Goal: Find specific page/section: Find specific page/section

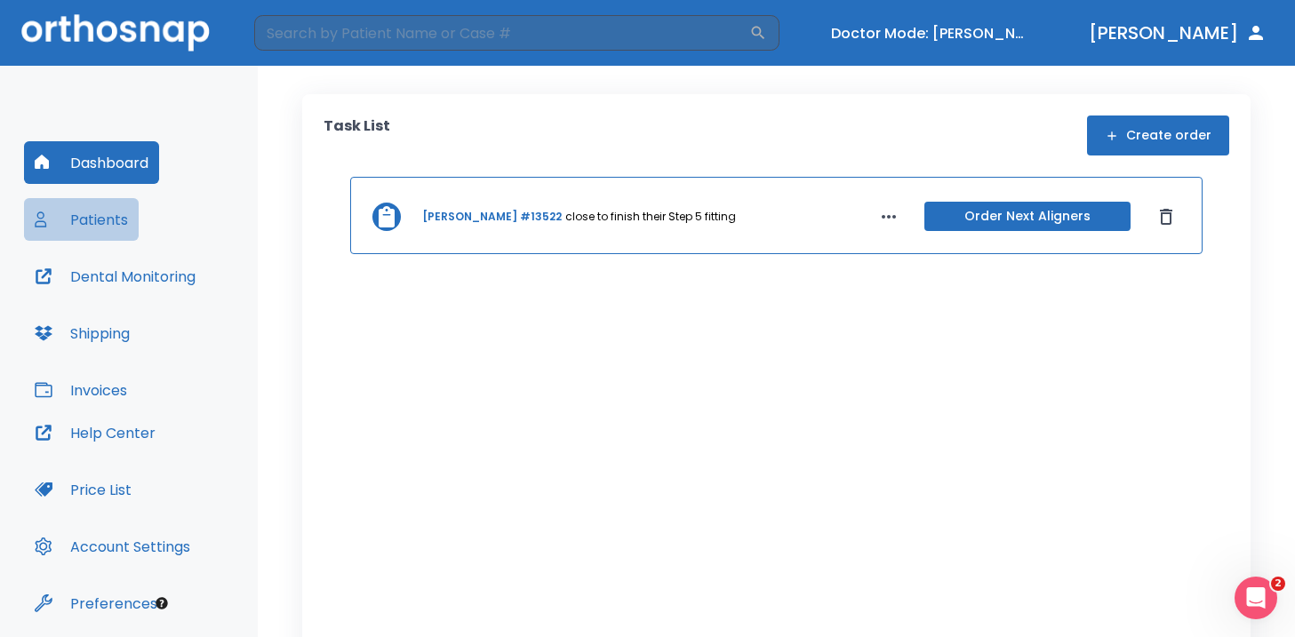
click at [126, 212] on button "Patients" at bounding box center [81, 219] width 115 height 43
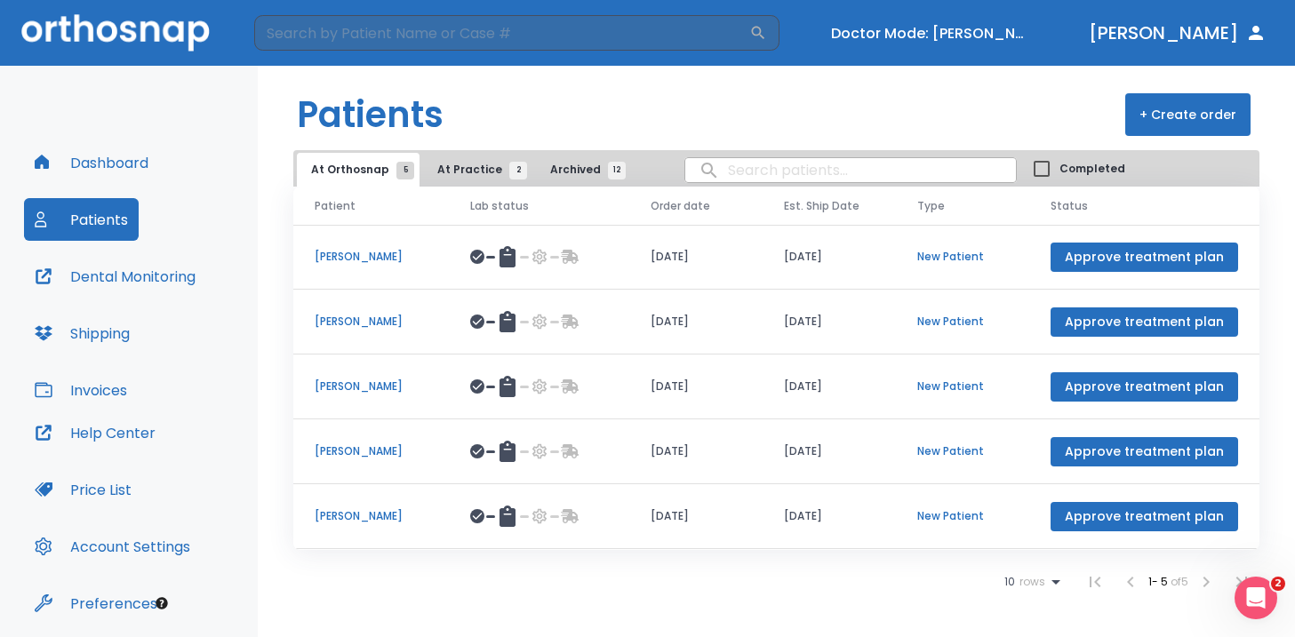
click at [746, 179] on input "search" at bounding box center [850, 170] width 331 height 35
type input "edgar"
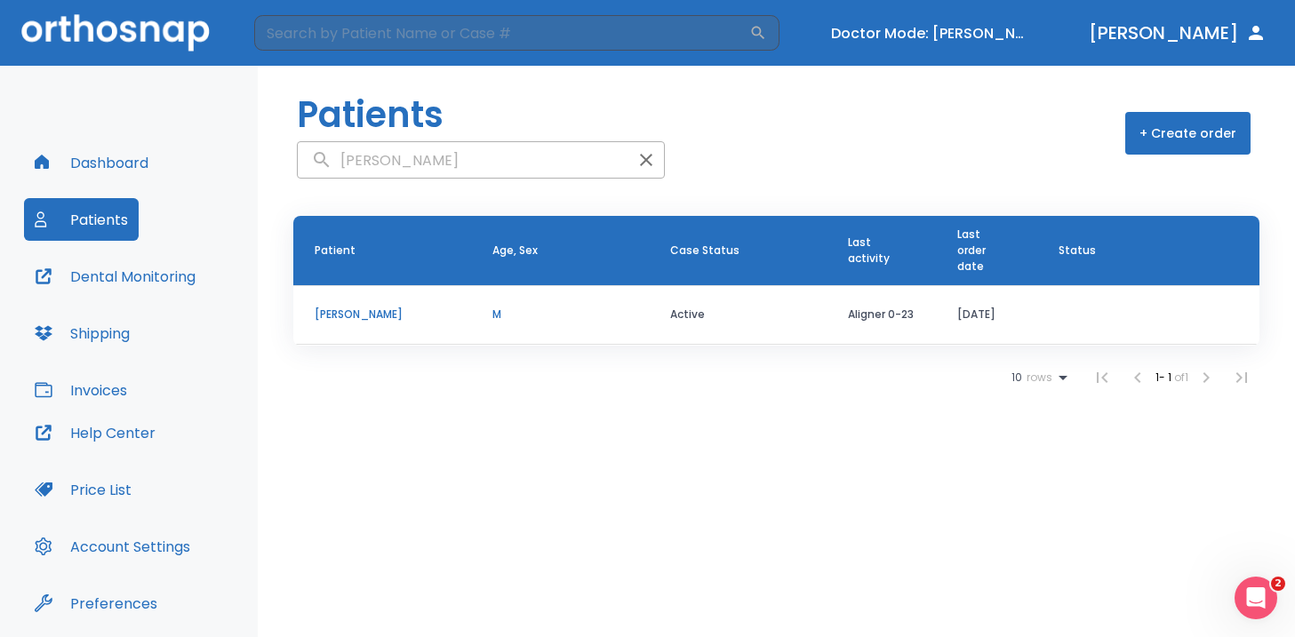
click at [428, 317] on p "Edgar Sanz" at bounding box center [382, 315] width 135 height 16
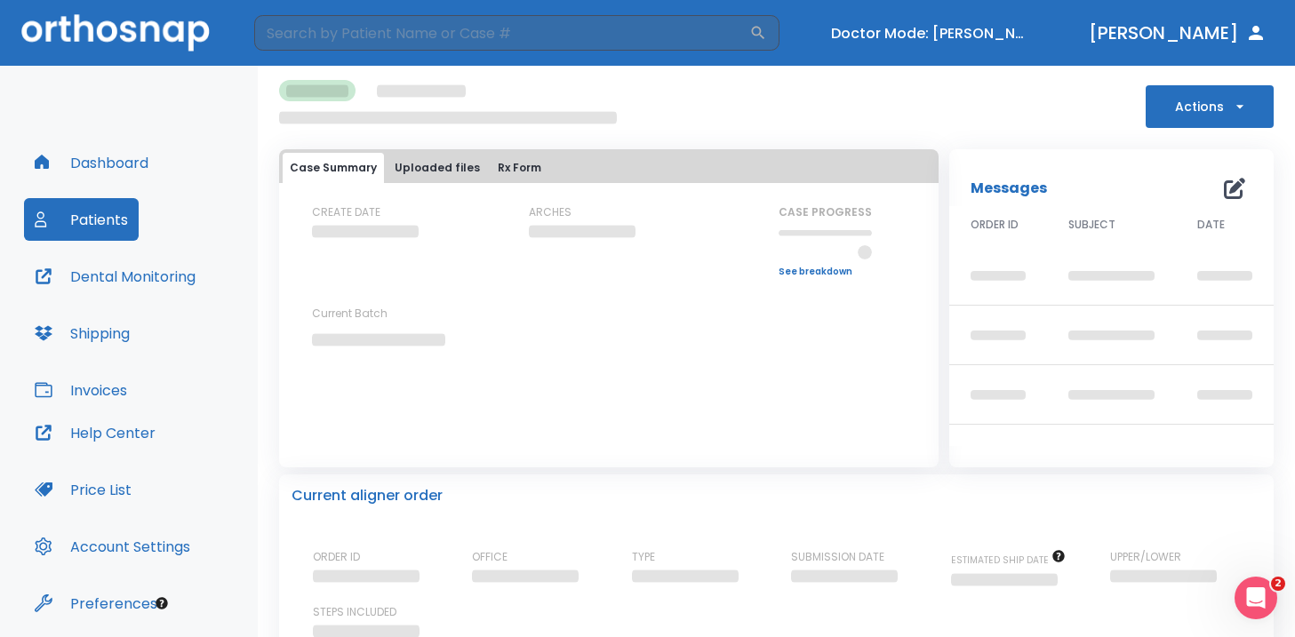
click at [1188, 110] on button "Actions" at bounding box center [1210, 106] width 128 height 43
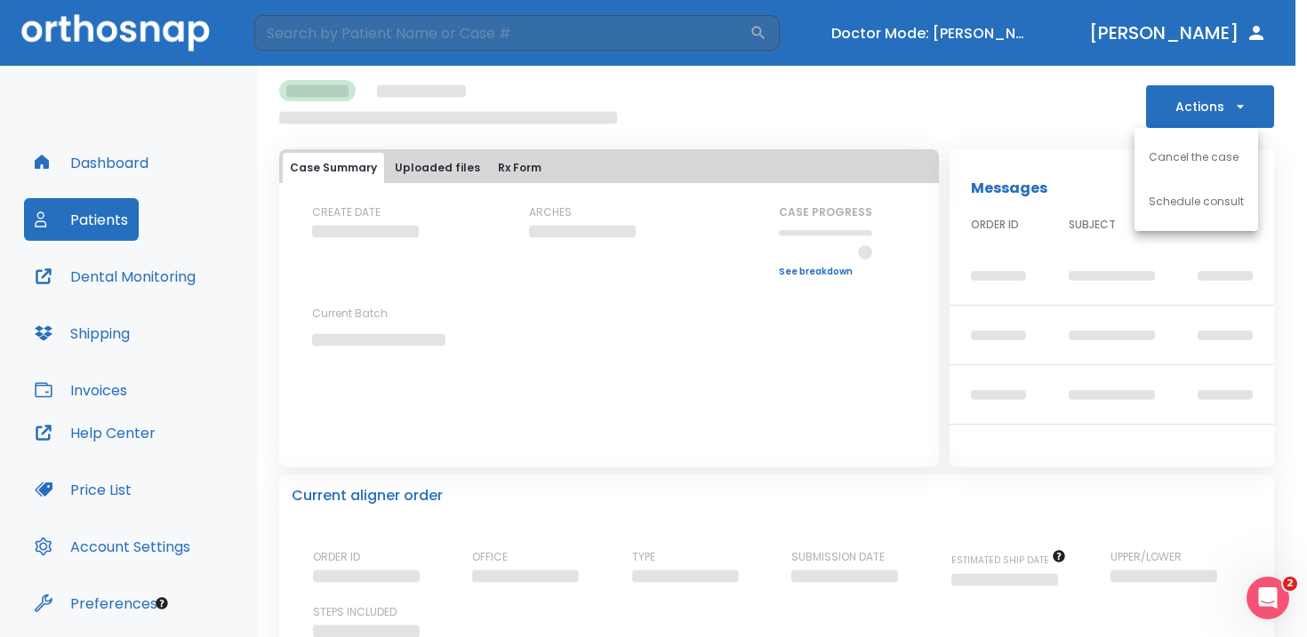
click at [1063, 85] on div at bounding box center [653, 318] width 1307 height 637
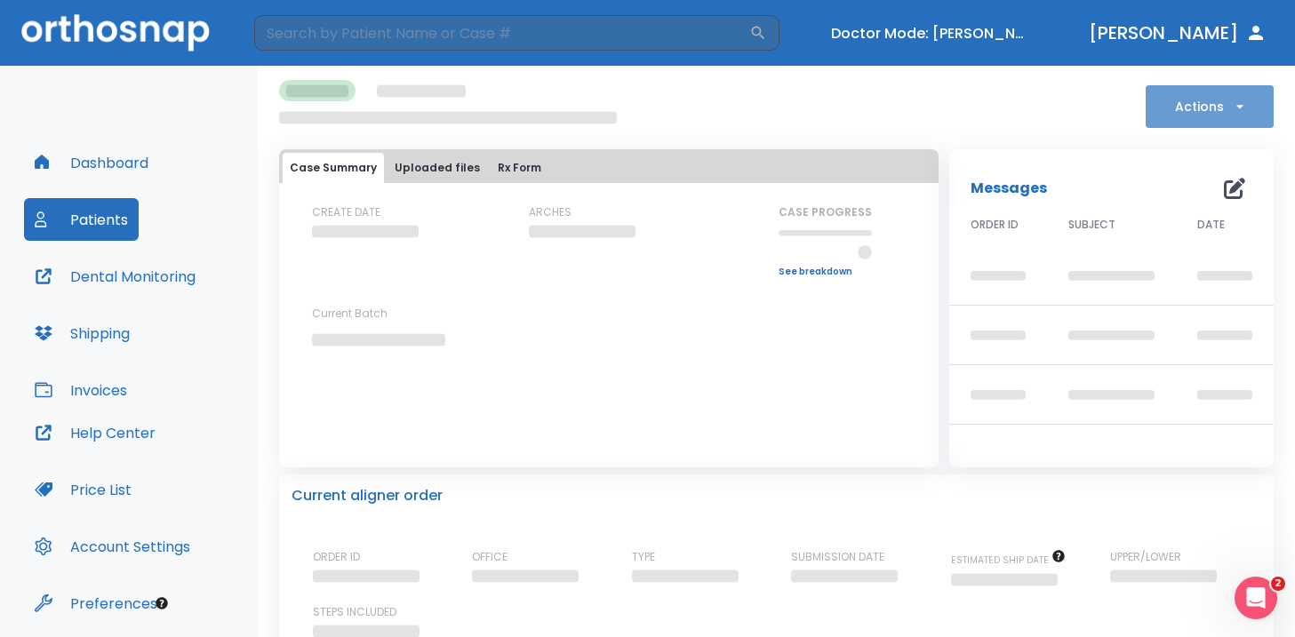
click at [1260, 118] on button "Actions" at bounding box center [1210, 106] width 128 height 43
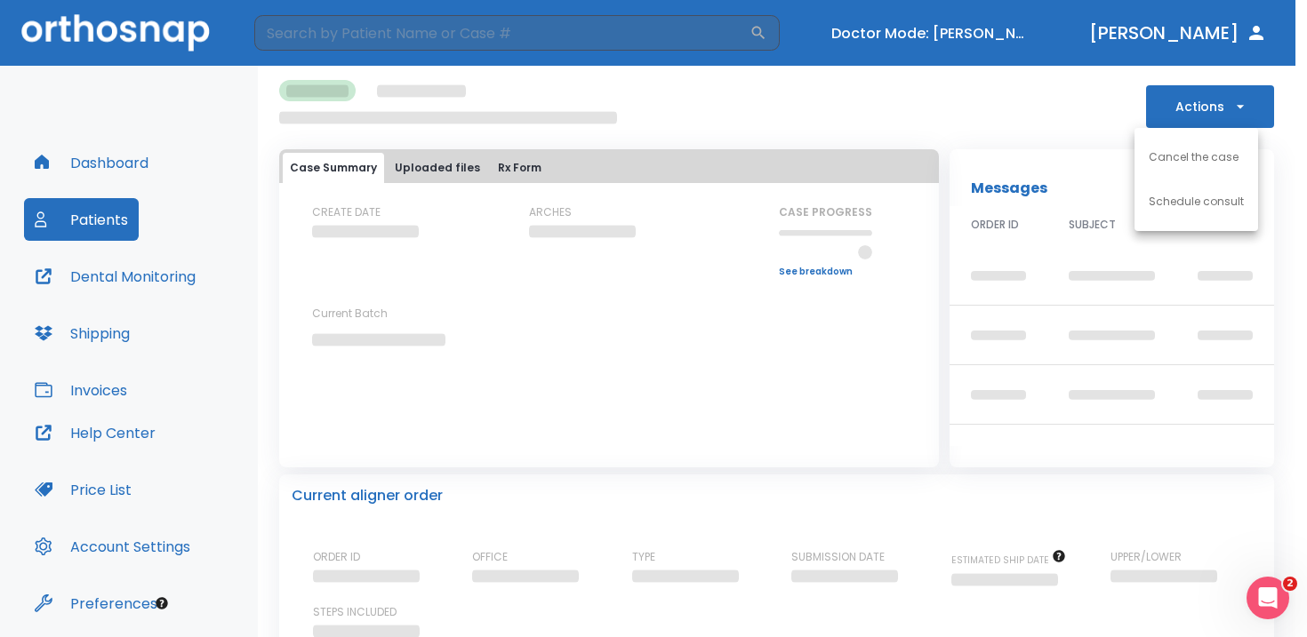
click at [845, 119] on div at bounding box center [653, 318] width 1307 height 637
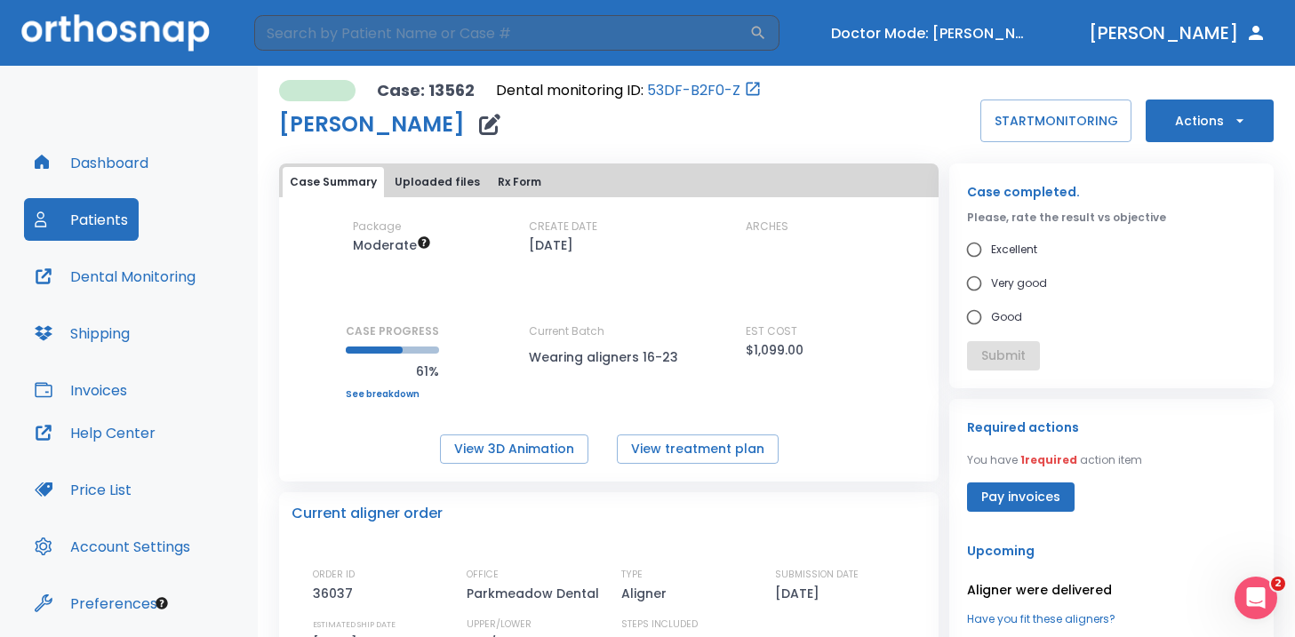
click at [1183, 113] on button "Actions" at bounding box center [1210, 121] width 128 height 43
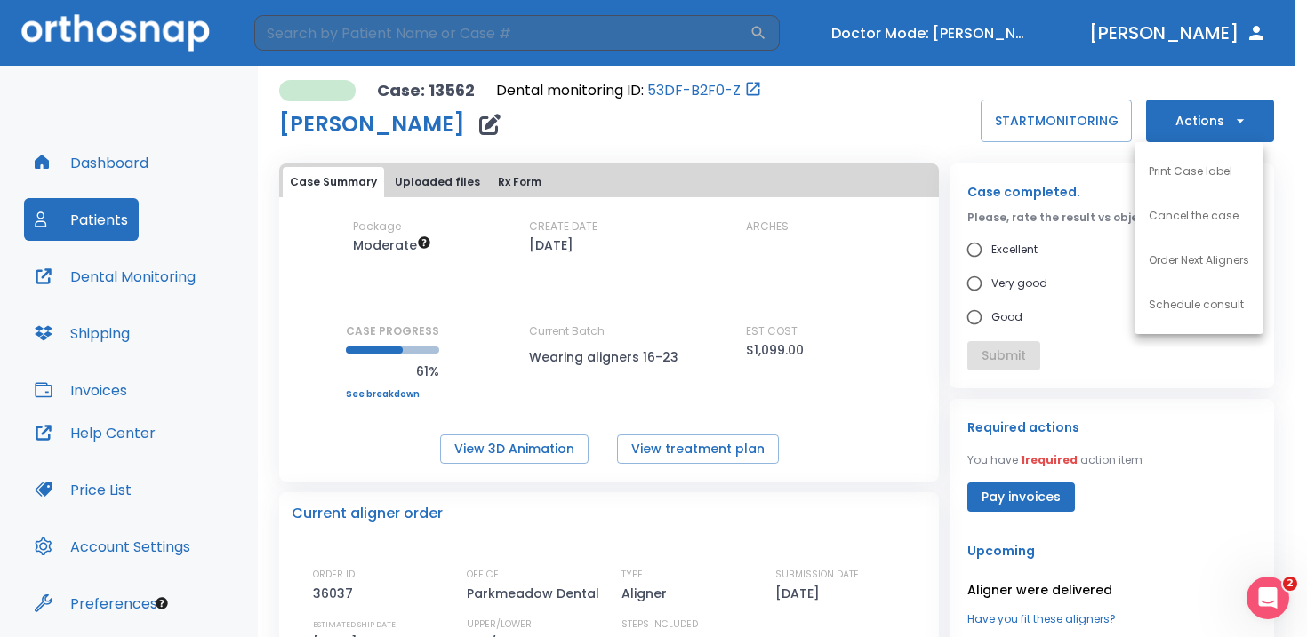
click at [1183, 110] on div at bounding box center [653, 318] width 1307 height 637
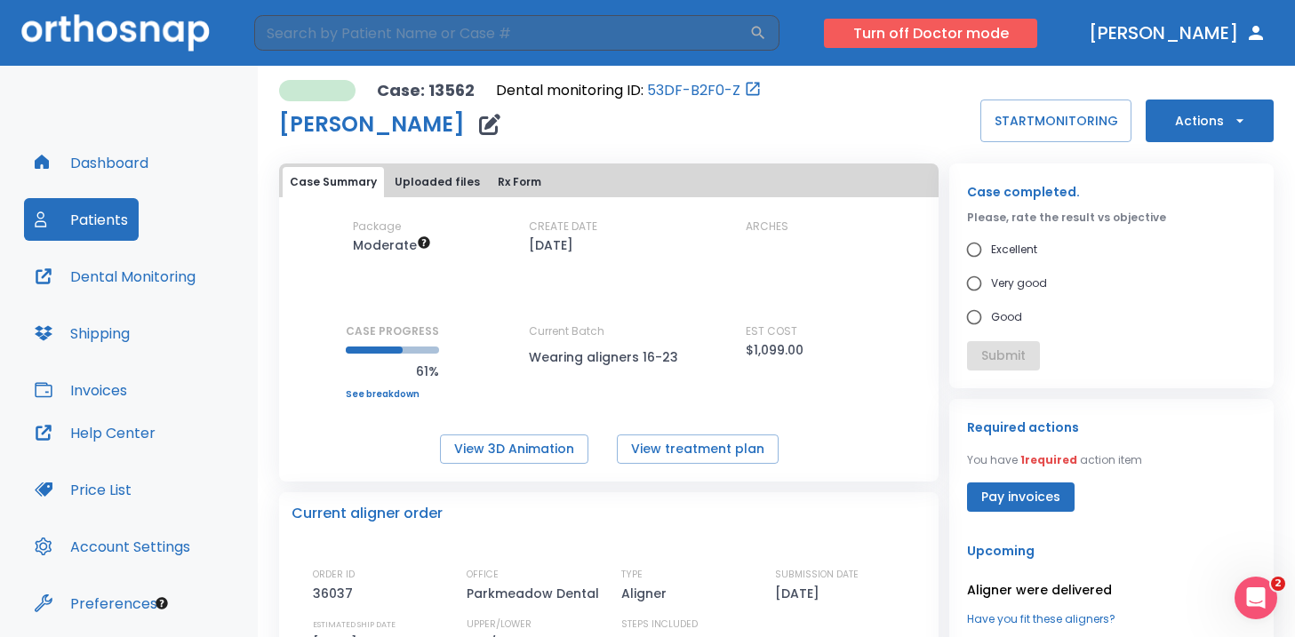
click at [964, 37] on button "Turn off Doctor mode" at bounding box center [930, 33] width 213 height 29
